Goal: Task Accomplishment & Management: Manage account settings

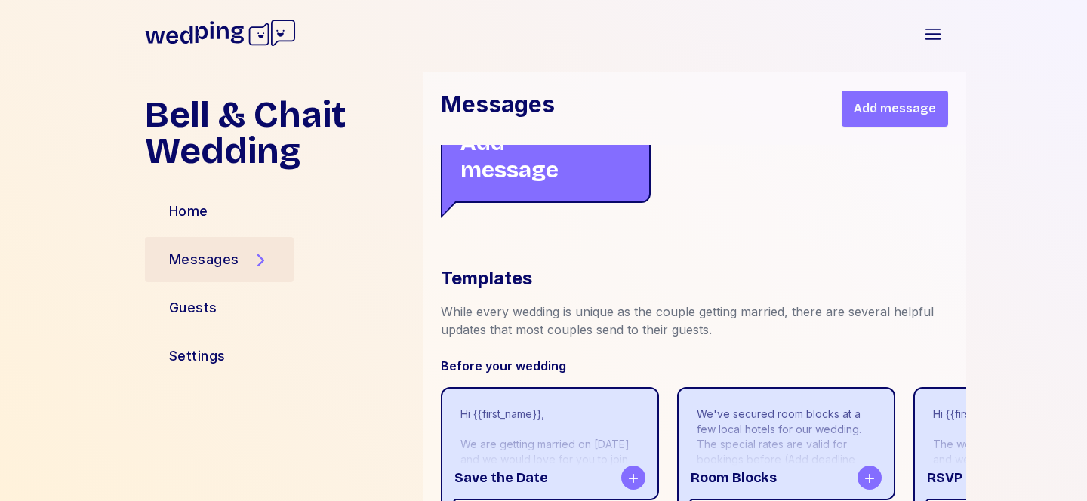
scroll to position [2831, 0]
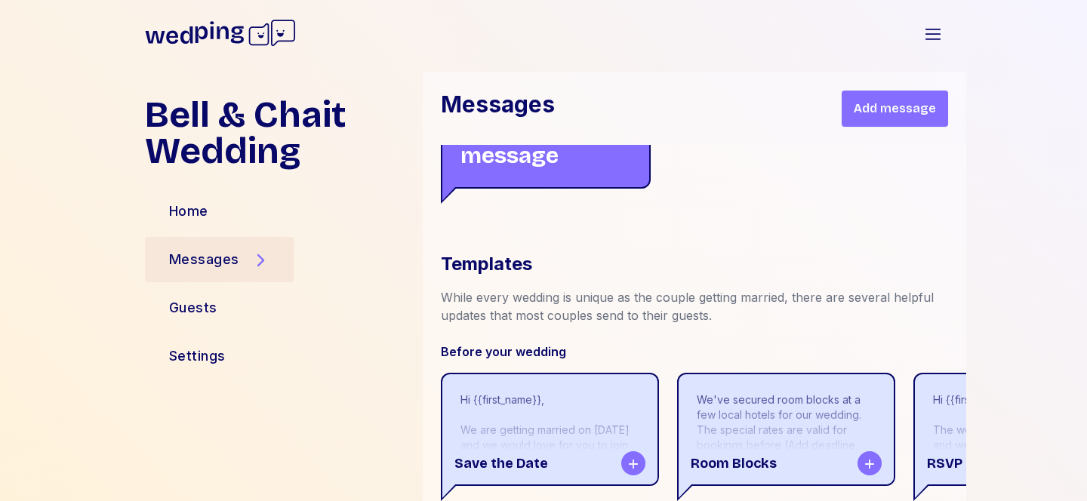
click at [212, 35] on icon at bounding box center [219, 32] width 49 height 22
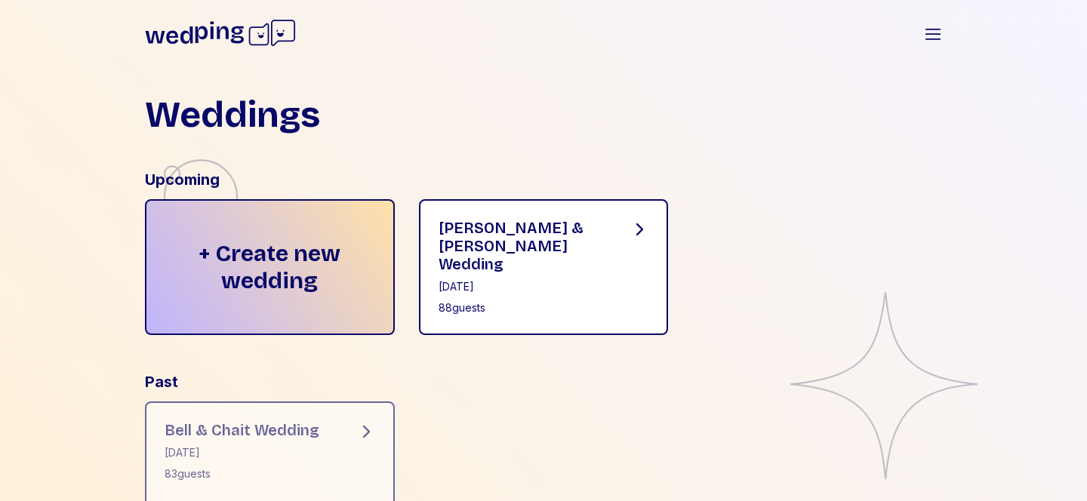
scroll to position [60, 0]
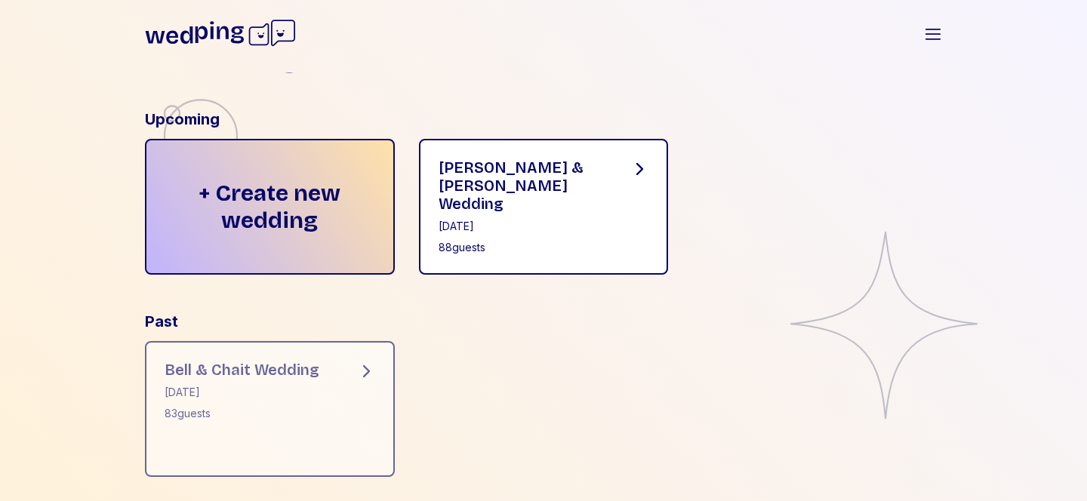
click at [521, 169] on div "[PERSON_NAME] & [PERSON_NAME] Wedding" at bounding box center [522, 185] width 168 height 54
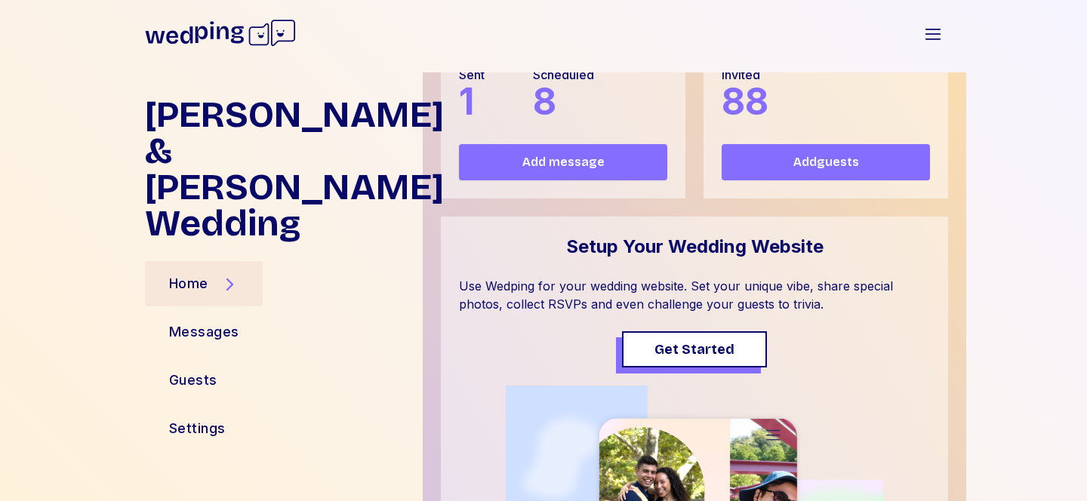
scroll to position [222, 0]
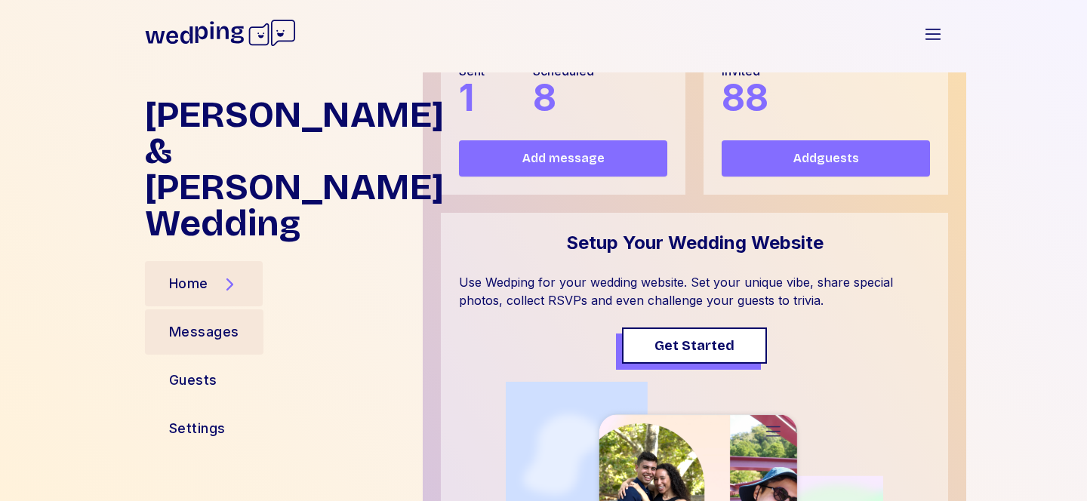
click at [182, 322] on div "Messages" at bounding box center [204, 332] width 70 height 21
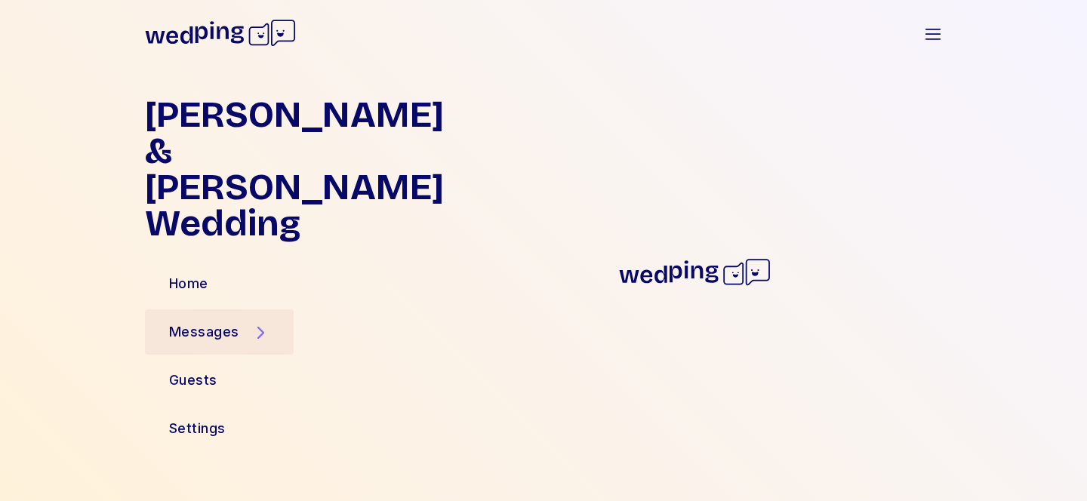
scroll to position [0, 0]
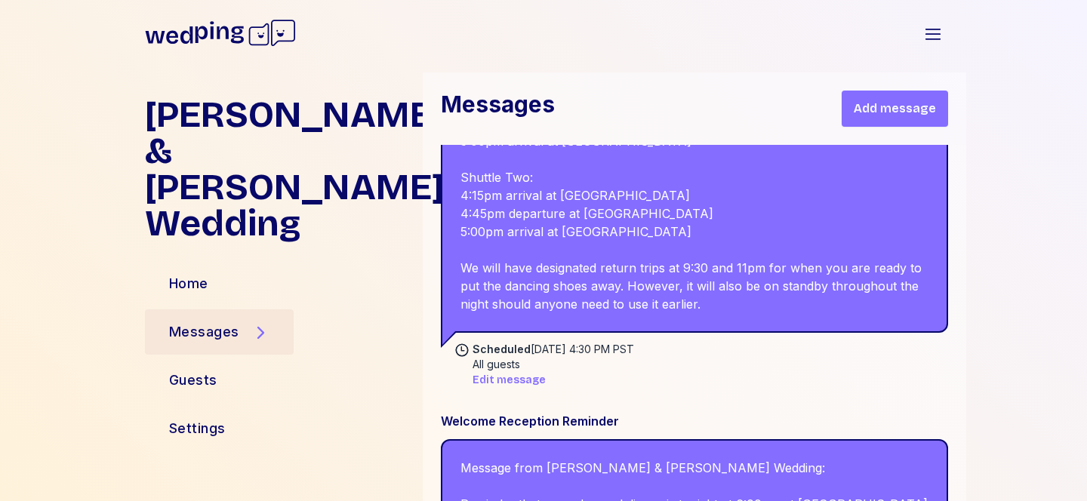
scroll to position [710, 0]
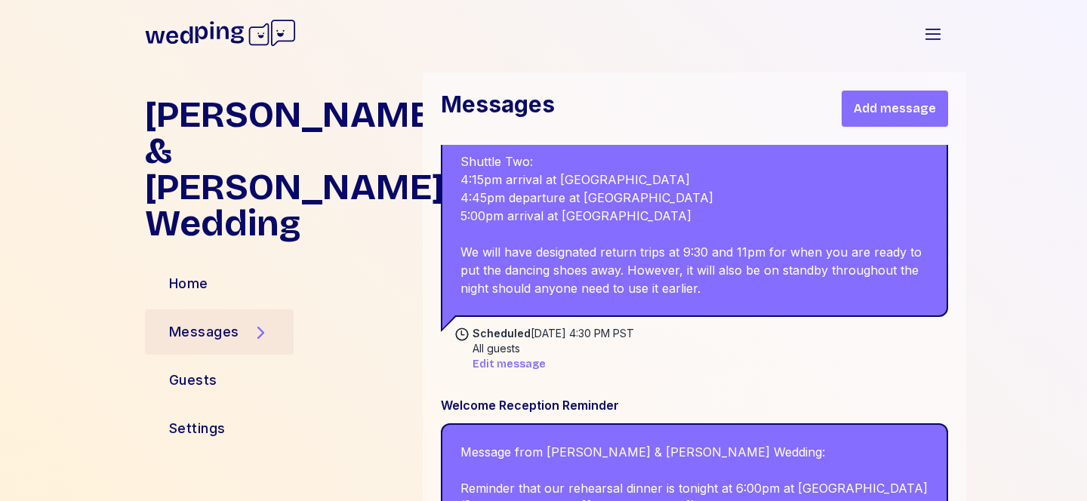
click at [525, 360] on span "Edit message" at bounding box center [508, 364] width 73 height 15
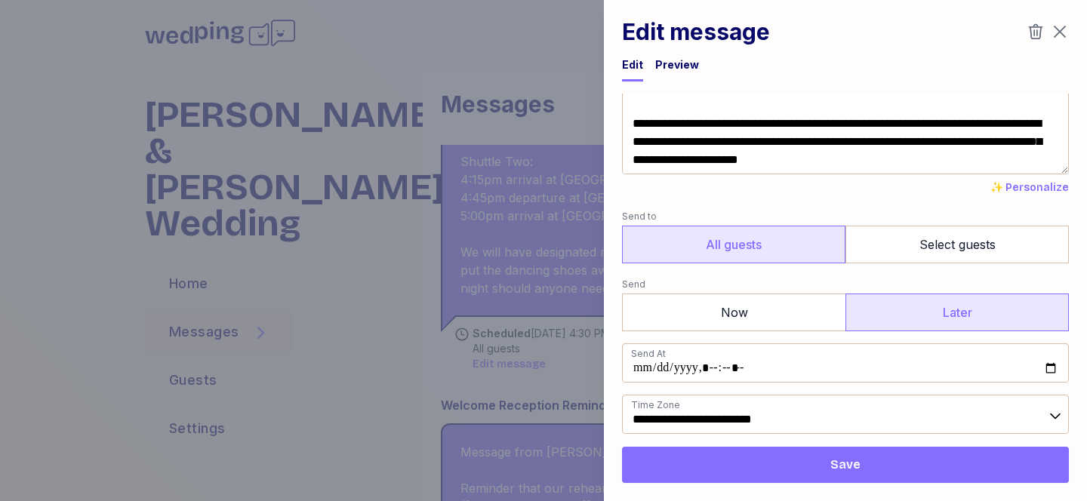
scroll to position [387, 0]
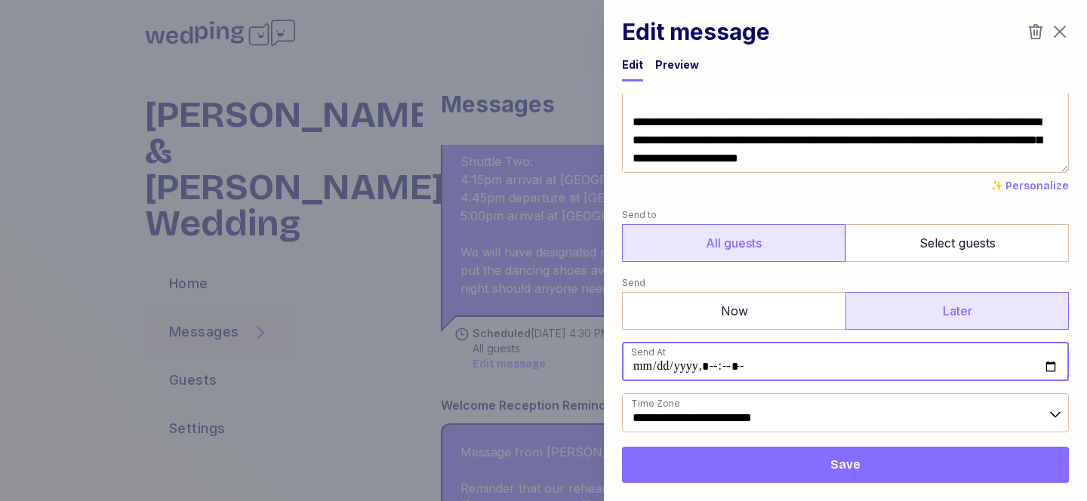
click at [718, 368] on input "datetime-local" at bounding box center [845, 361] width 447 height 39
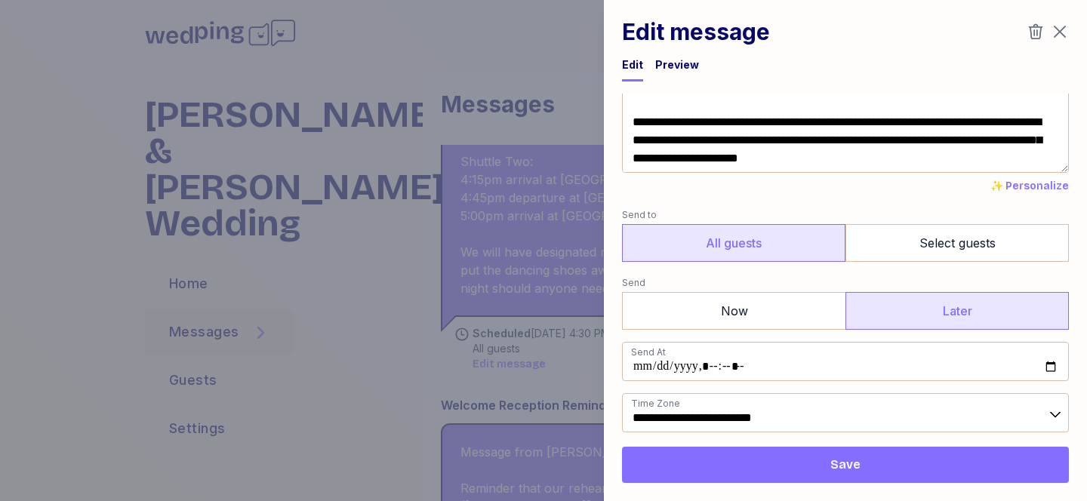
type input "**********"
click at [968, 206] on label "Send to" at bounding box center [845, 215] width 447 height 18
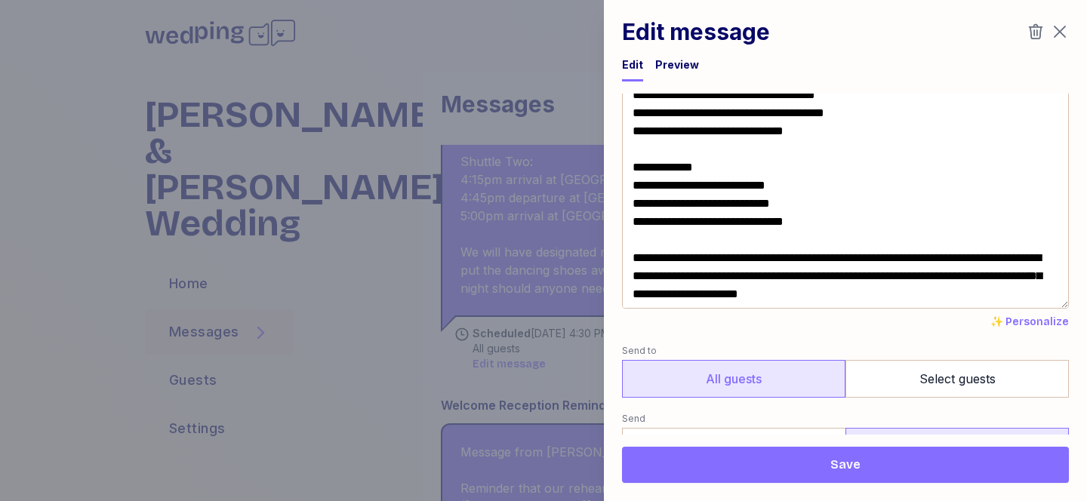
scroll to position [256, 0]
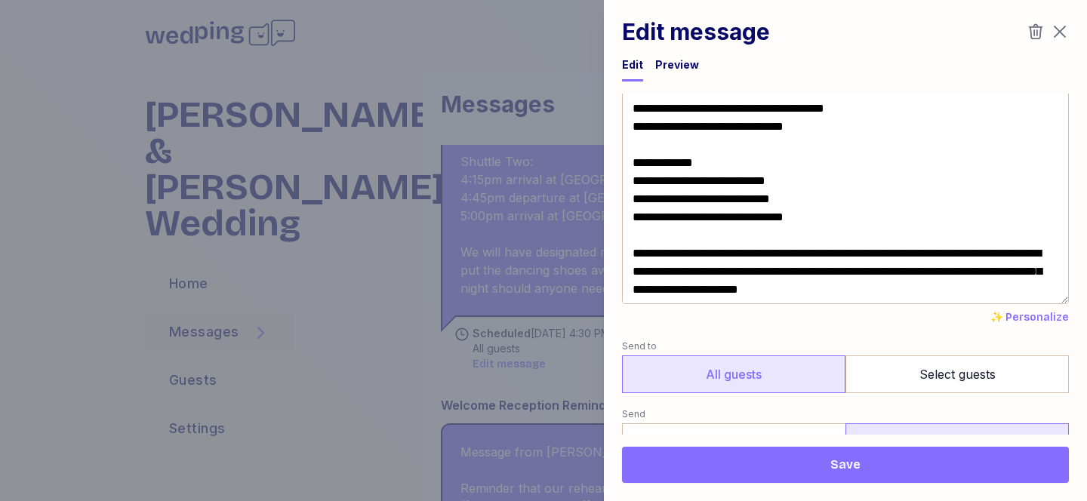
click at [799, 467] on span "Save" at bounding box center [845, 465] width 423 height 18
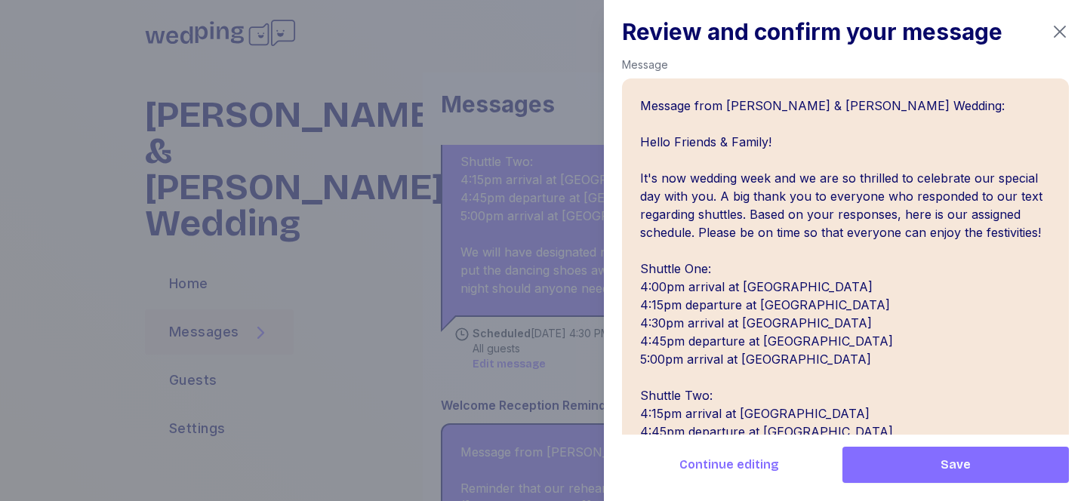
click at [977, 462] on span "Save" at bounding box center [955, 465] width 202 height 18
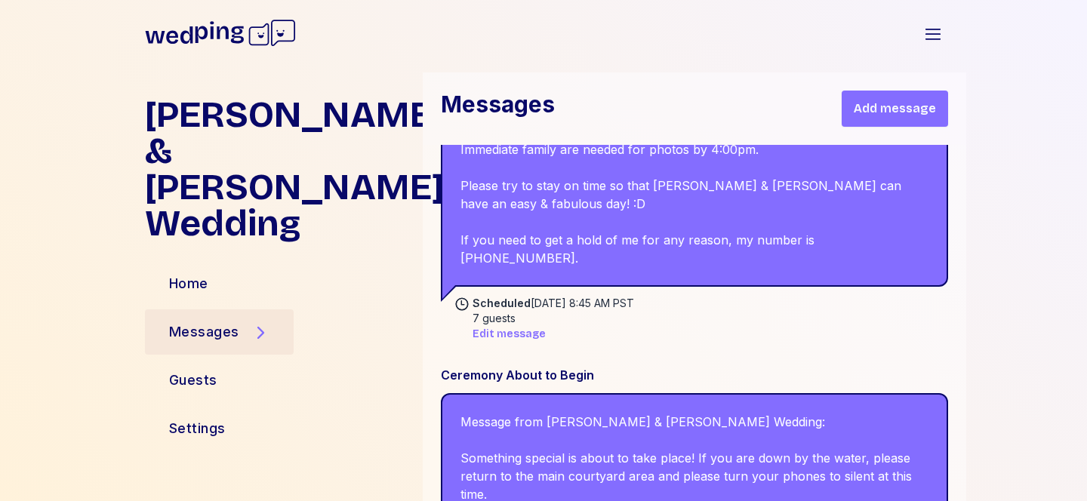
scroll to position [2713, 0]
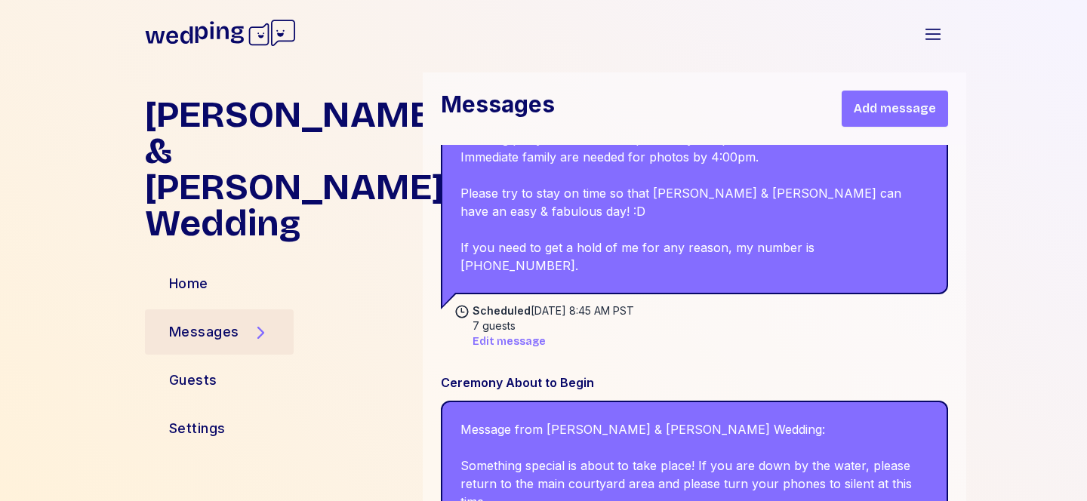
click at [501, 334] on span "Edit message" at bounding box center [508, 341] width 73 height 15
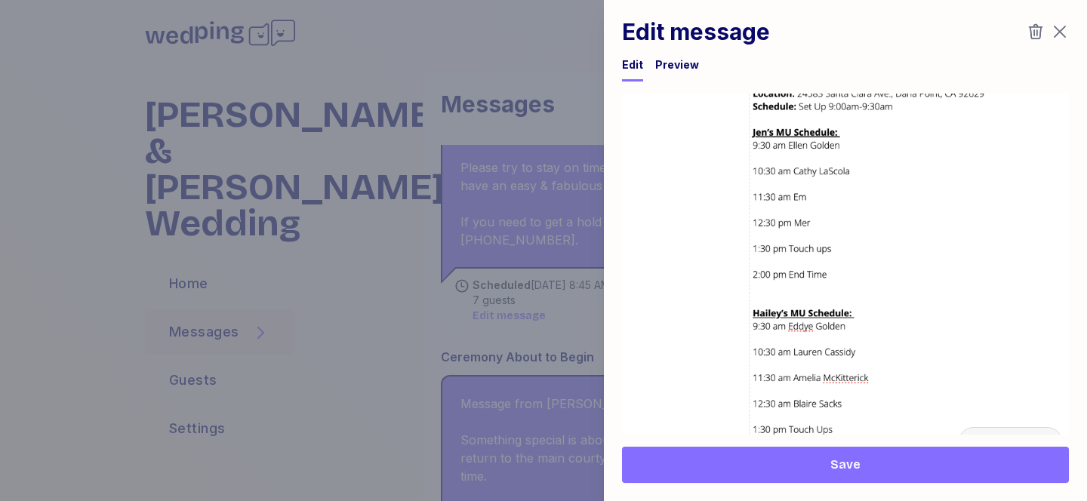
scroll to position [971, 0]
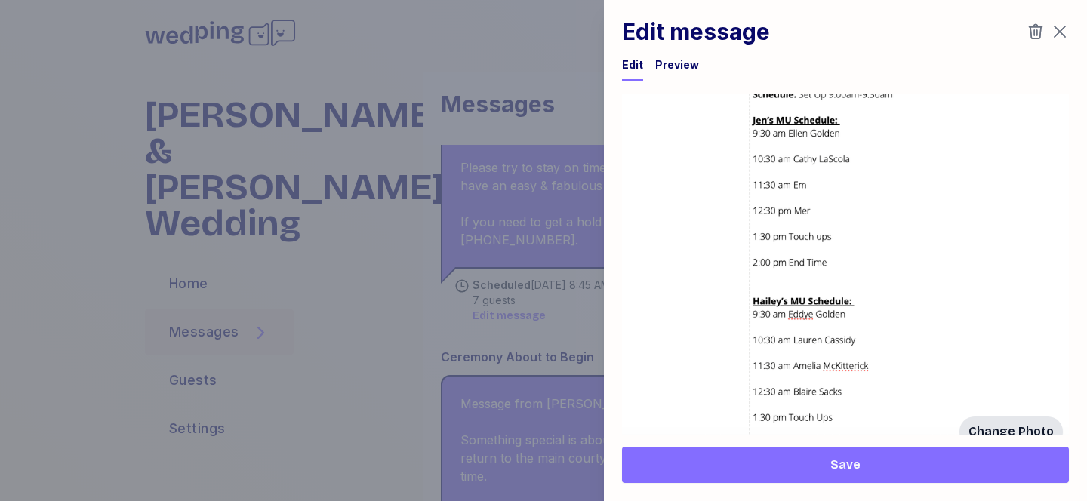
click at [995, 423] on span "Change Photo" at bounding box center [1010, 432] width 85 height 18
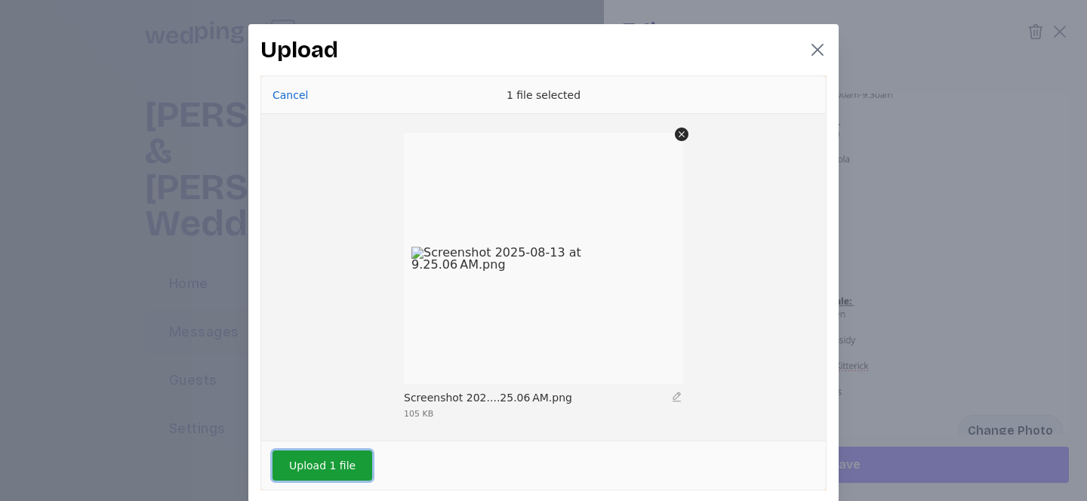
click at [326, 467] on button "Upload 1 file" at bounding box center [322, 466] width 100 height 30
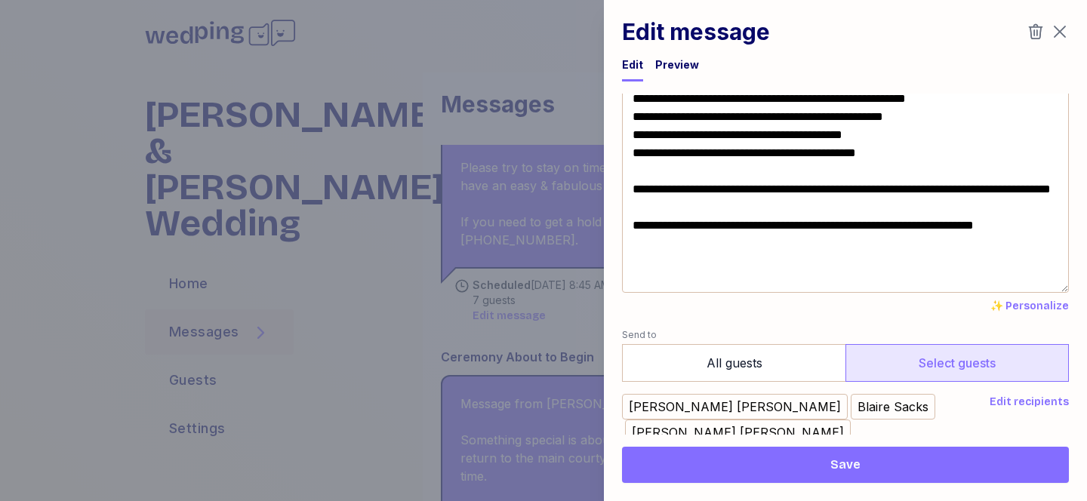
scroll to position [201, 0]
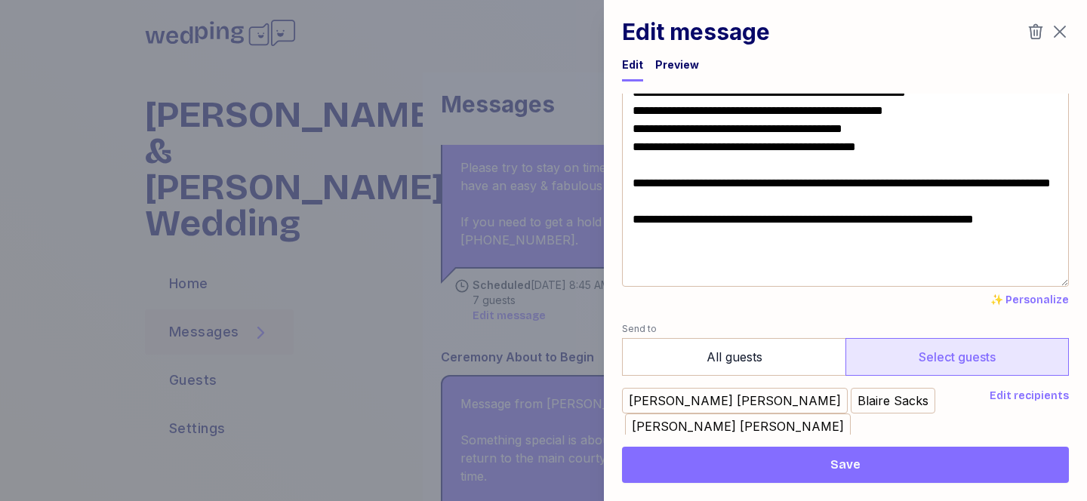
click at [771, 469] on span "Save" at bounding box center [845, 465] width 423 height 18
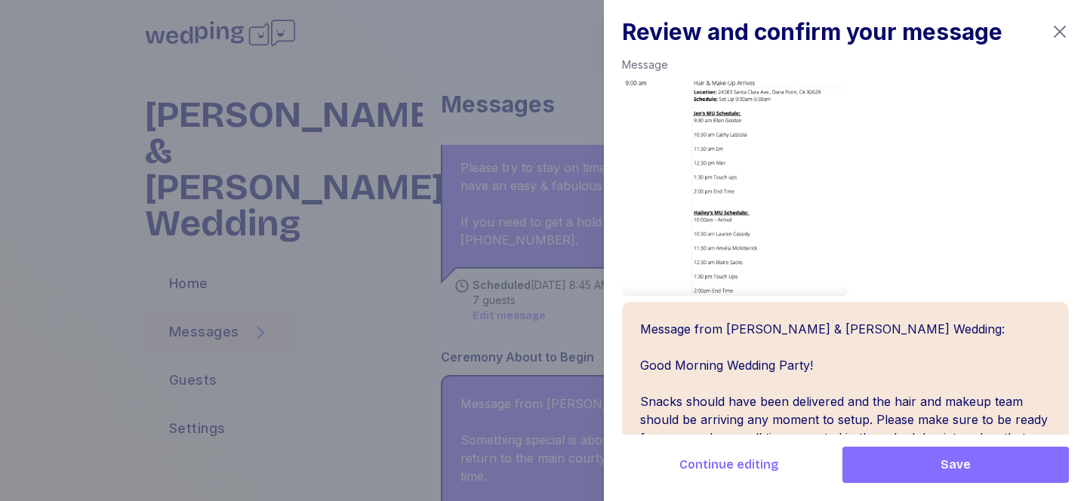
click at [914, 466] on span "Save" at bounding box center [955, 465] width 202 height 18
